Goal: Obtain resource: Download file/media

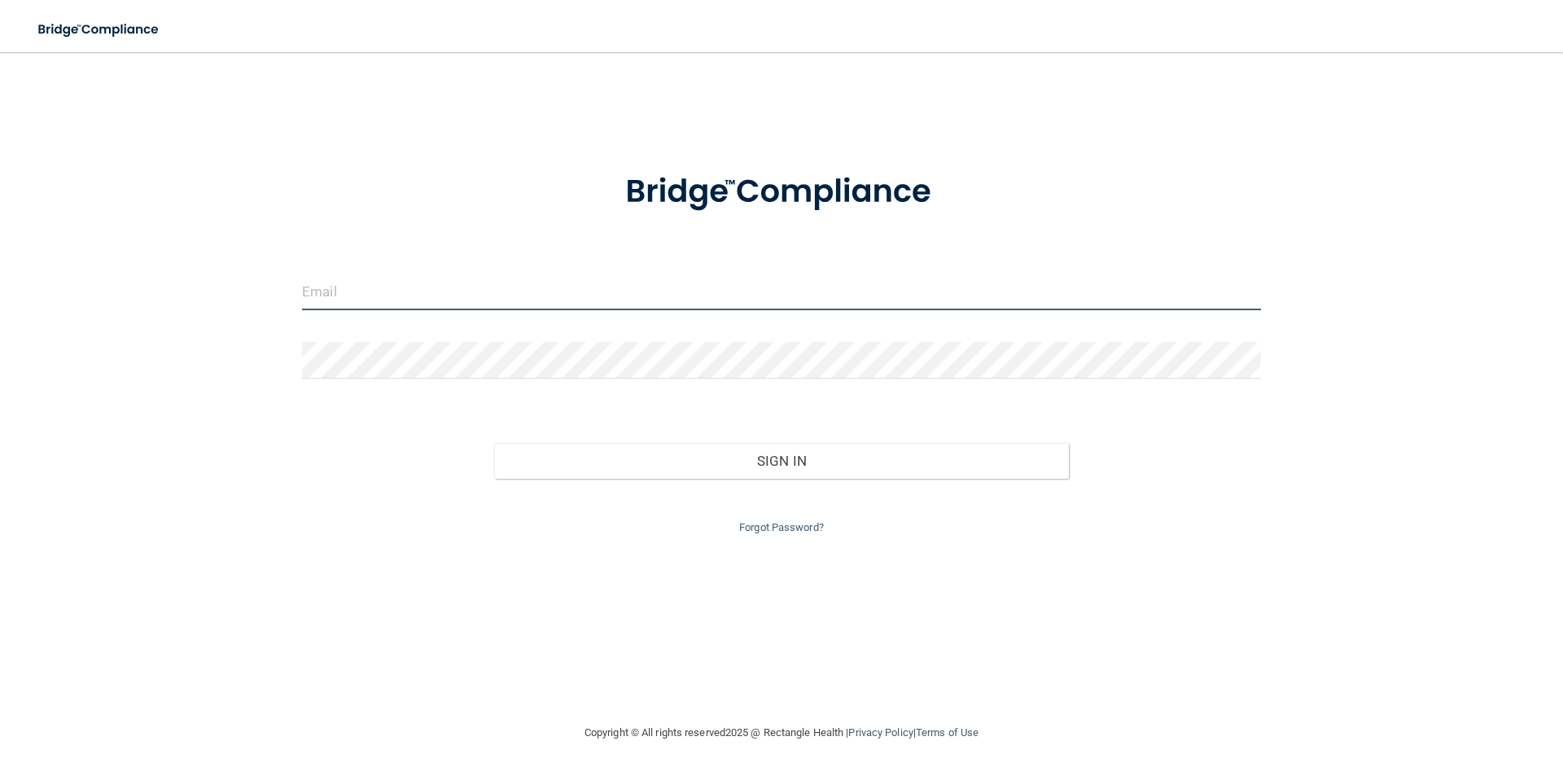
click at [572, 306] on input "email" at bounding box center [781, 291] width 959 height 37
type input "[EMAIL_ADDRESS][DOMAIN_NAME]"
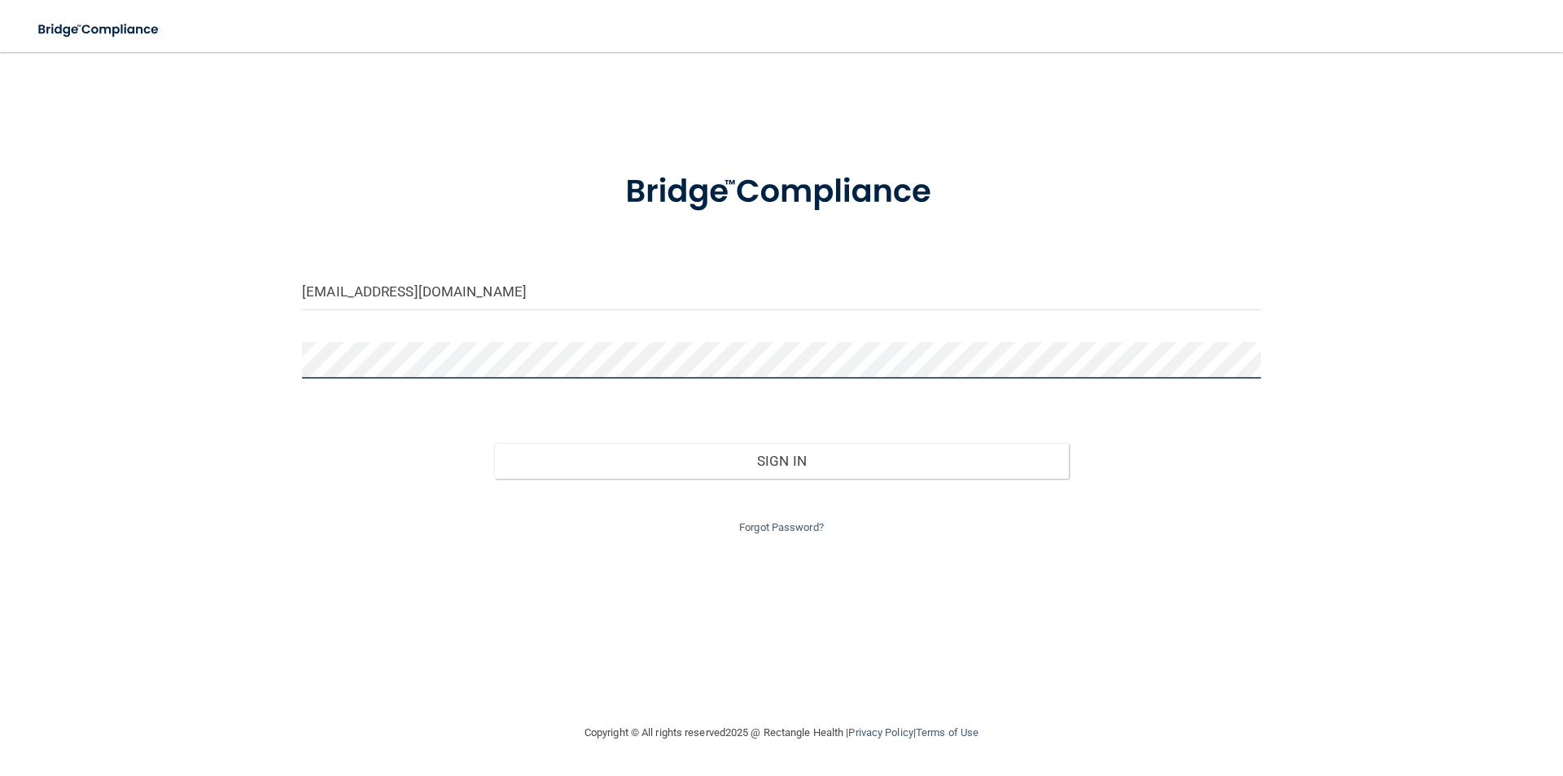
click at [494, 443] on button "Sign In" at bounding box center [781, 461] width 575 height 36
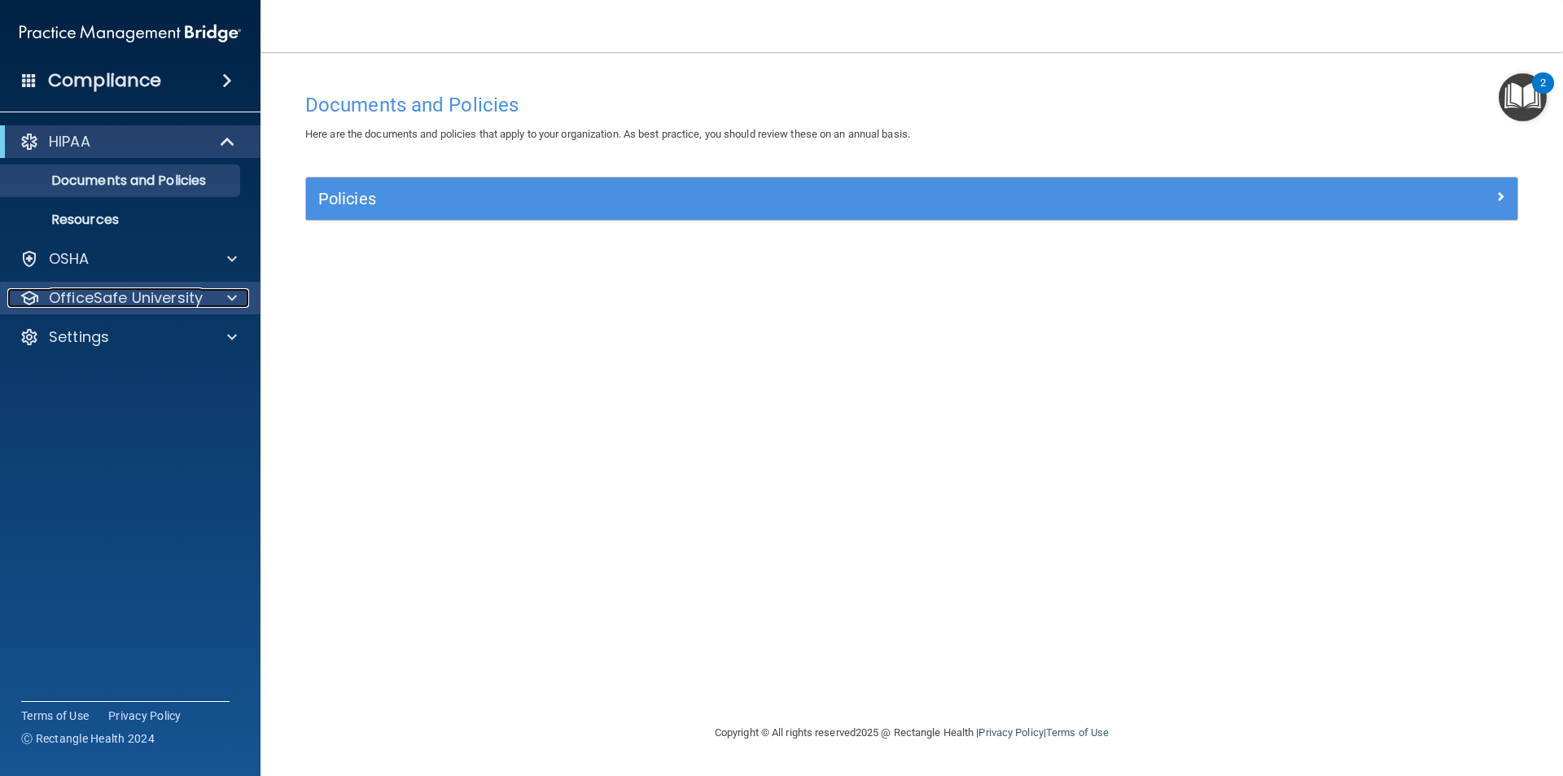
click at [229, 290] on span at bounding box center [232, 298] width 10 height 20
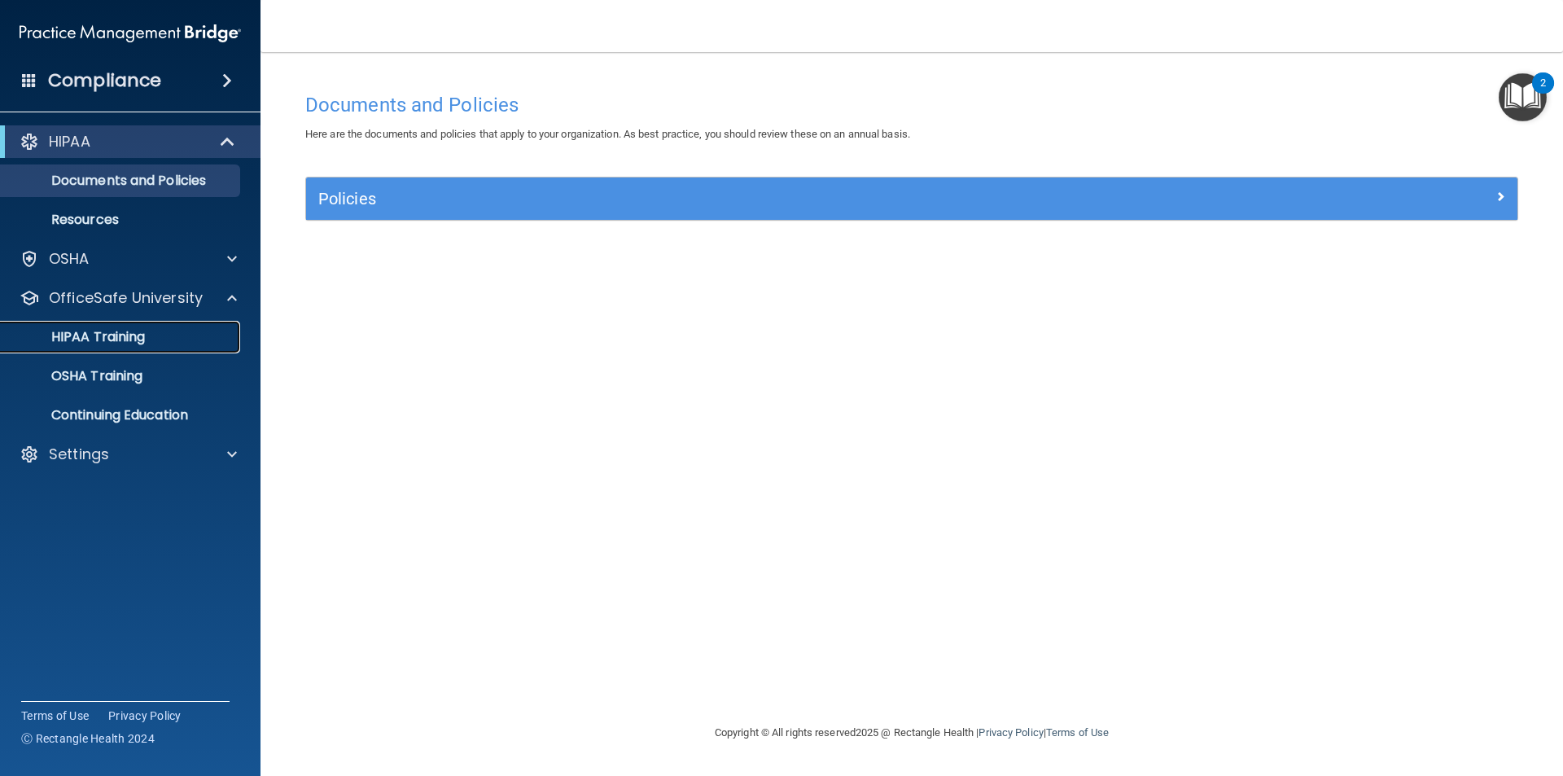
click at [129, 339] on p "HIPAA Training" at bounding box center [78, 337] width 134 height 16
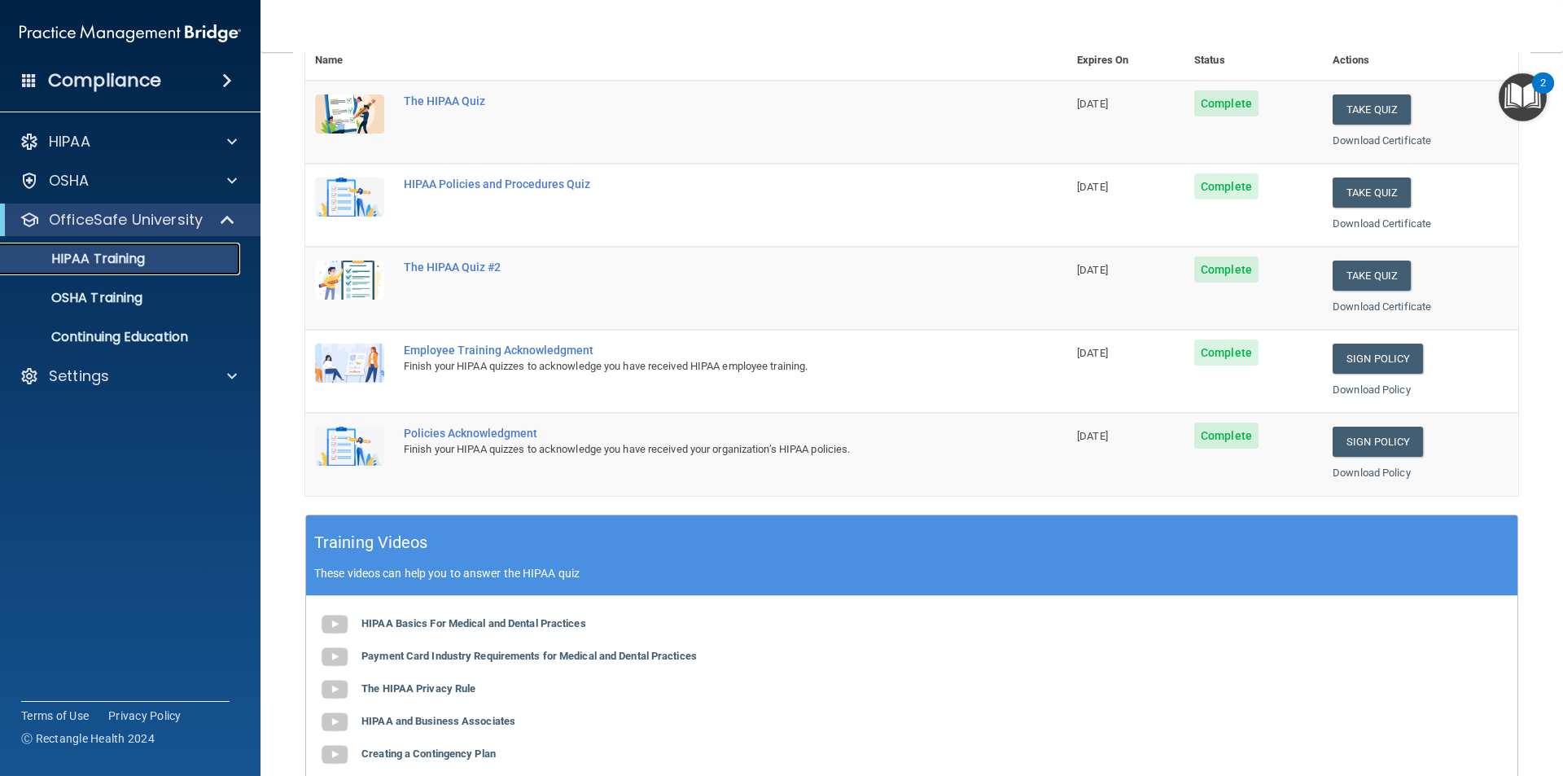
scroll to position [43, 0]
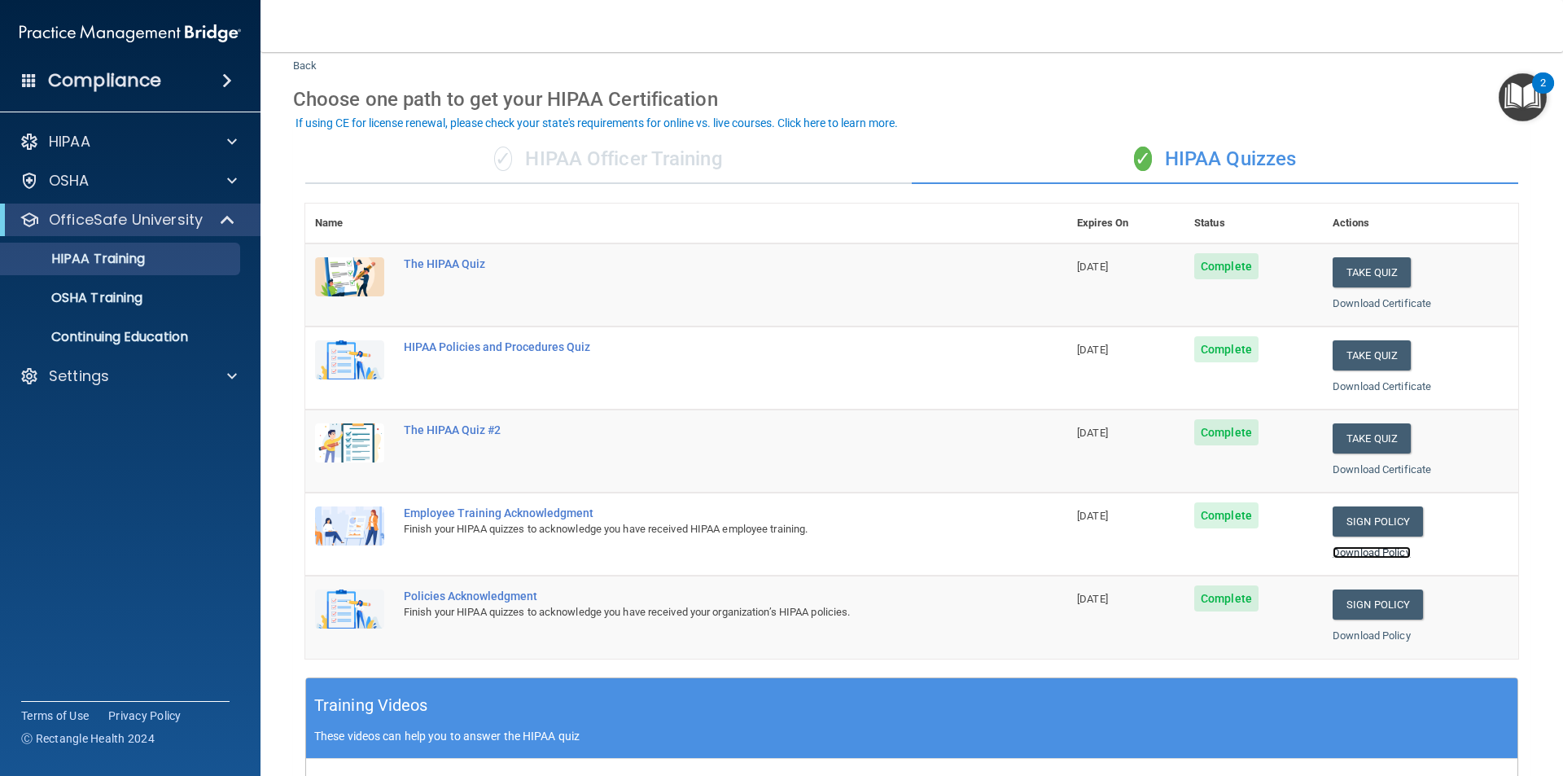
click at [1377, 550] on link "Download Policy" at bounding box center [1371, 552] width 78 height 12
click at [1359, 638] on link "Download Policy" at bounding box center [1371, 635] width 78 height 12
click at [100, 293] on p "OSHA Training" at bounding box center [77, 298] width 132 height 16
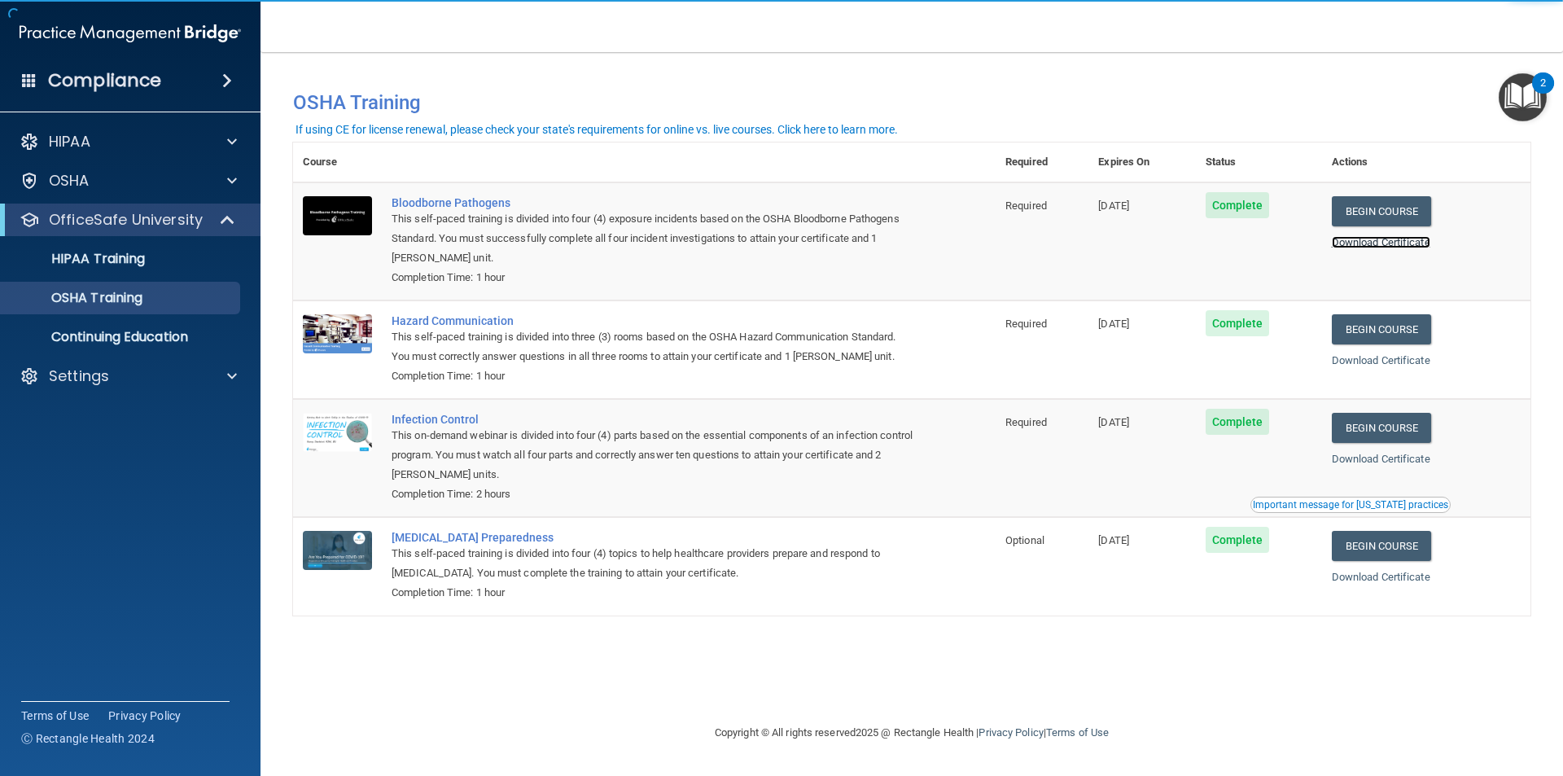
click at [1399, 238] on link "Download Certificate" at bounding box center [1381, 242] width 98 height 12
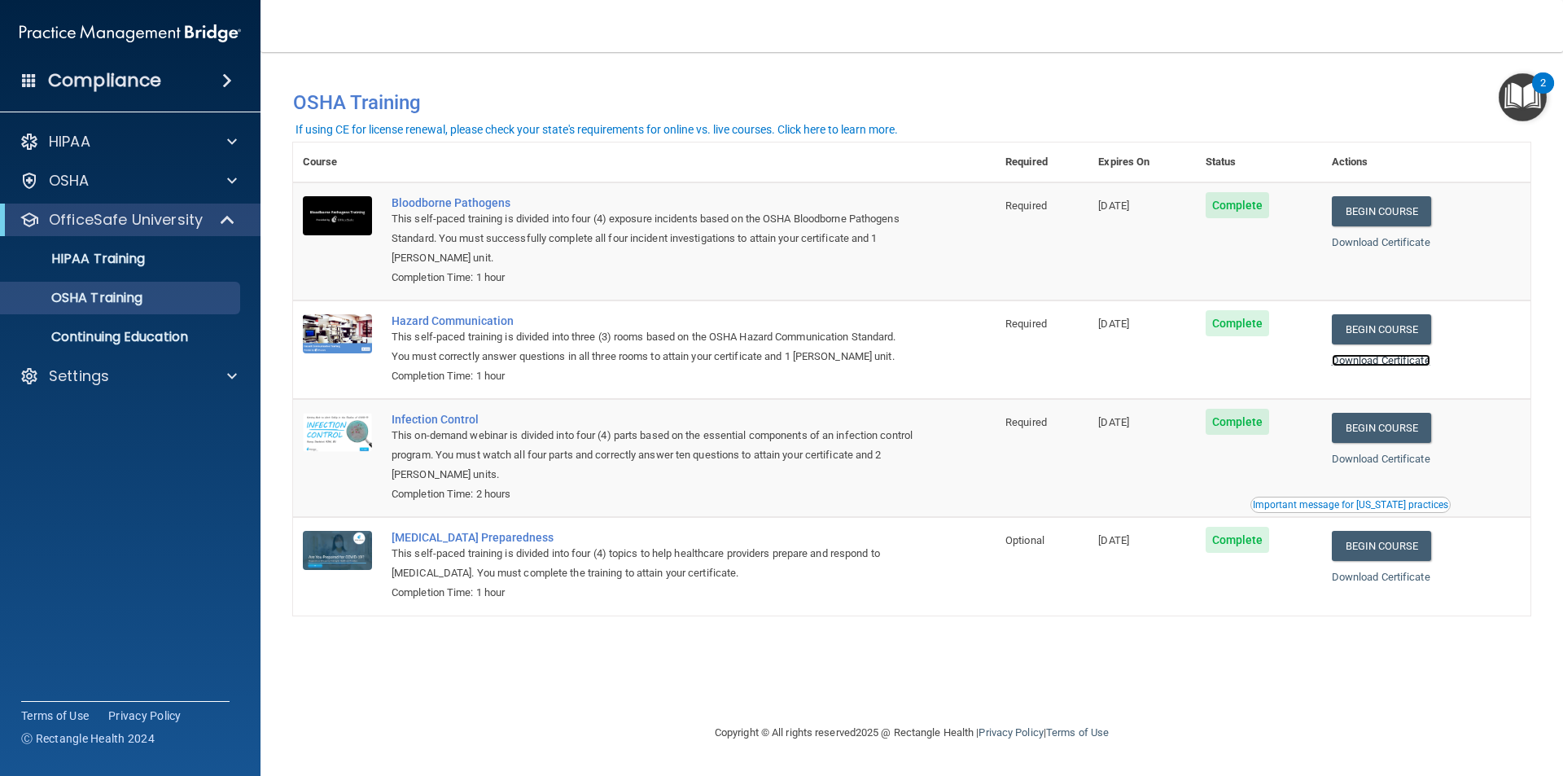
click at [1402, 361] on link "Download Certificate" at bounding box center [1381, 360] width 98 height 12
click at [1385, 463] on link "Download Certificate" at bounding box center [1381, 459] width 98 height 12
click at [1386, 573] on link "Download Certificate" at bounding box center [1381, 577] width 98 height 12
